Goal: Transaction & Acquisition: Purchase product/service

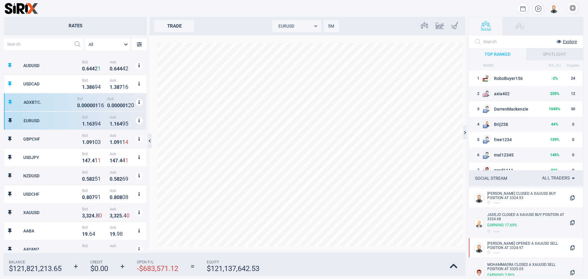
click at [61, 99] on div "ADXBTC. Bid 0 . 0 0 0 0 0 1 1 6 Ask 0 . 0 0 0 0 0 1 2 0" at bounding box center [75, 102] width 143 height 18
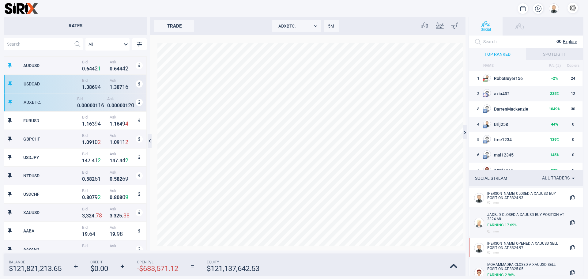
click at [64, 76] on div "USDCAD Bid 1 . 3 8 6 9 4 Ask 1 . 3 8 7 1 6" at bounding box center [75, 84] width 143 height 18
type input "USDCAD"
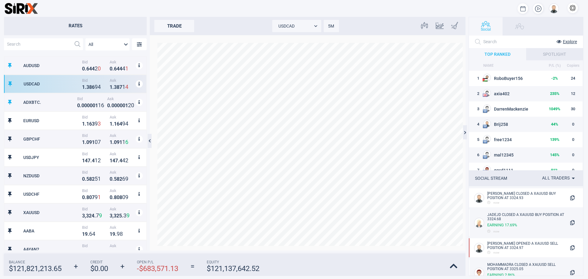
click at [172, 20] on div "trade" at bounding box center [174, 26] width 40 height 12
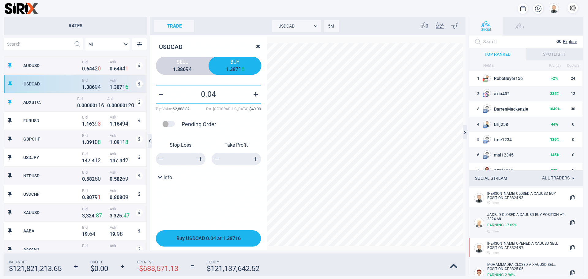
click at [229, 236] on span "Buy USDCAD 0.04 at 1.38716" at bounding box center [208, 238] width 64 height 6
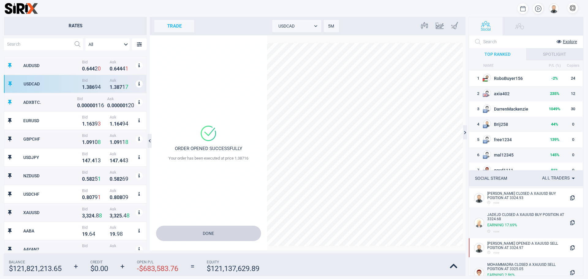
click at [229, 236] on button "Done" at bounding box center [208, 233] width 105 height 15
